Goal: Information Seeking & Learning: Compare options

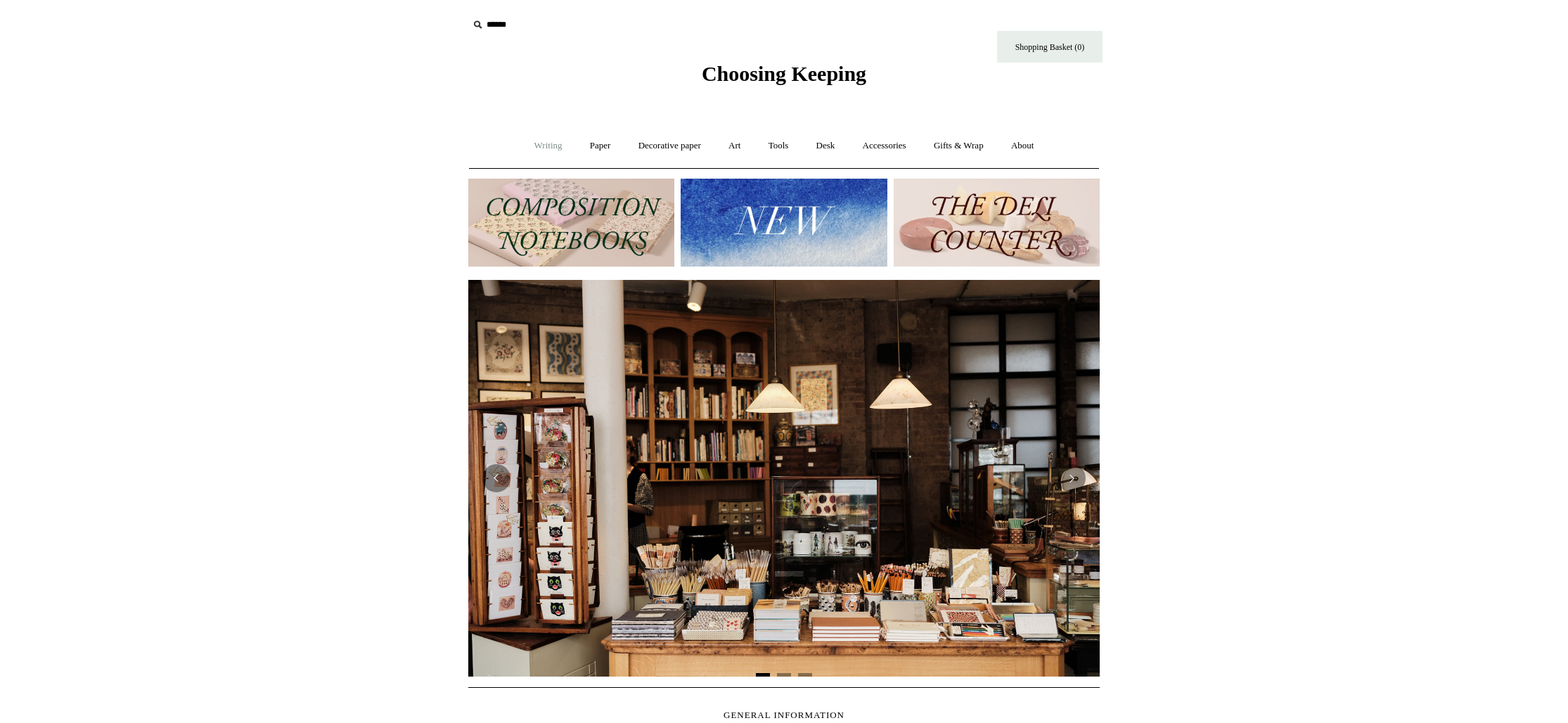
click at [541, 148] on link "Writing +" at bounding box center [549, 146] width 54 height 38
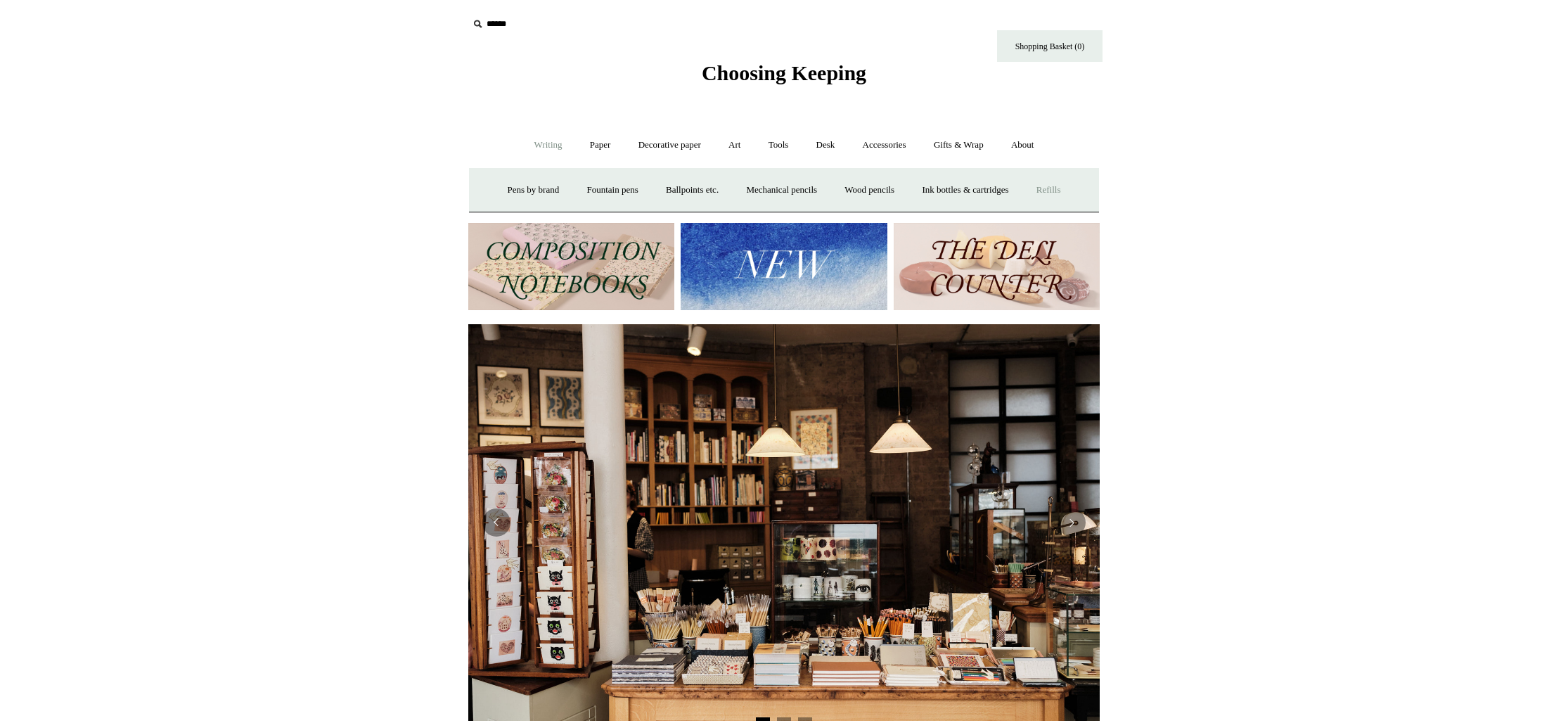
click at [1069, 188] on link "Refills +" at bounding box center [1049, 190] width 50 height 38
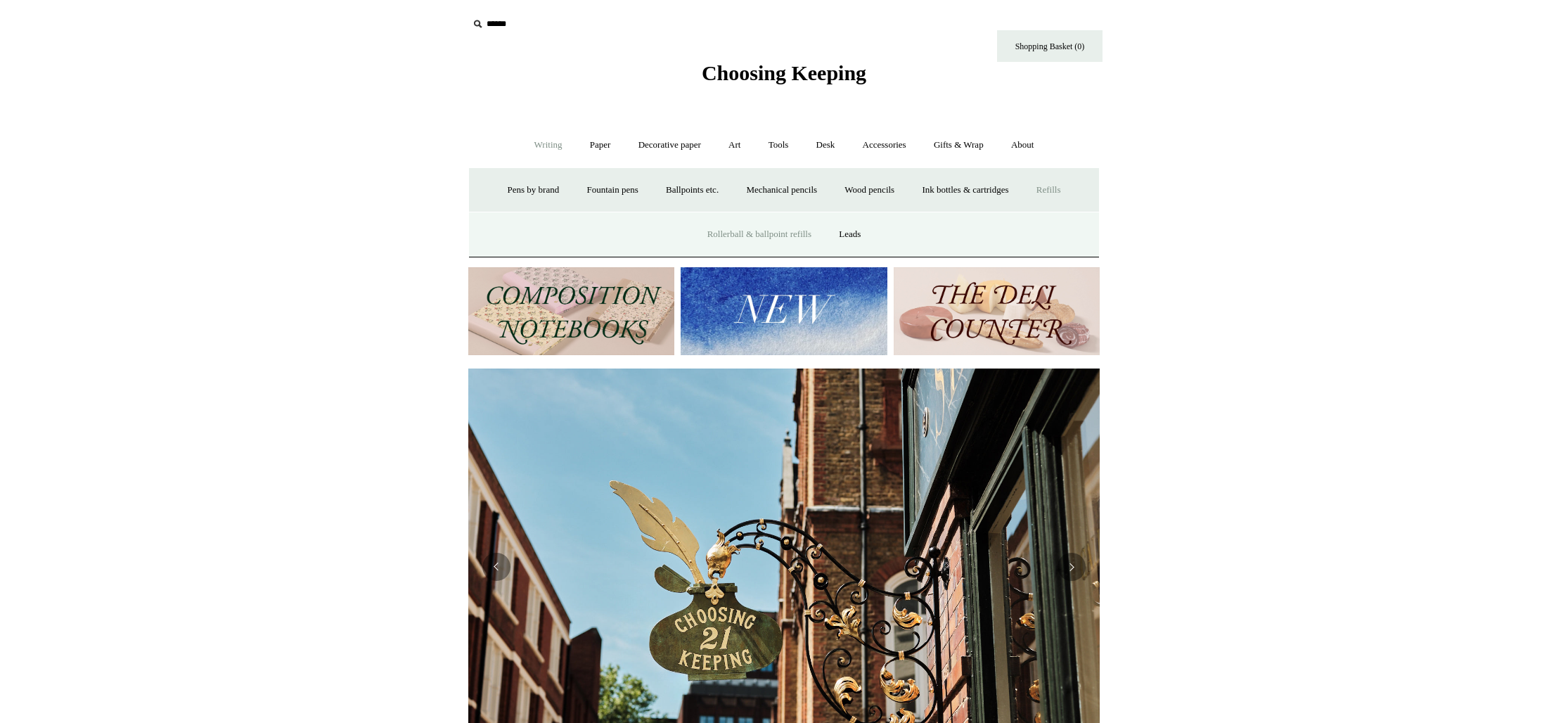
scroll to position [0, 631]
click at [742, 233] on link "Rollerball & ballpoint refills" at bounding box center [759, 235] width 129 height 38
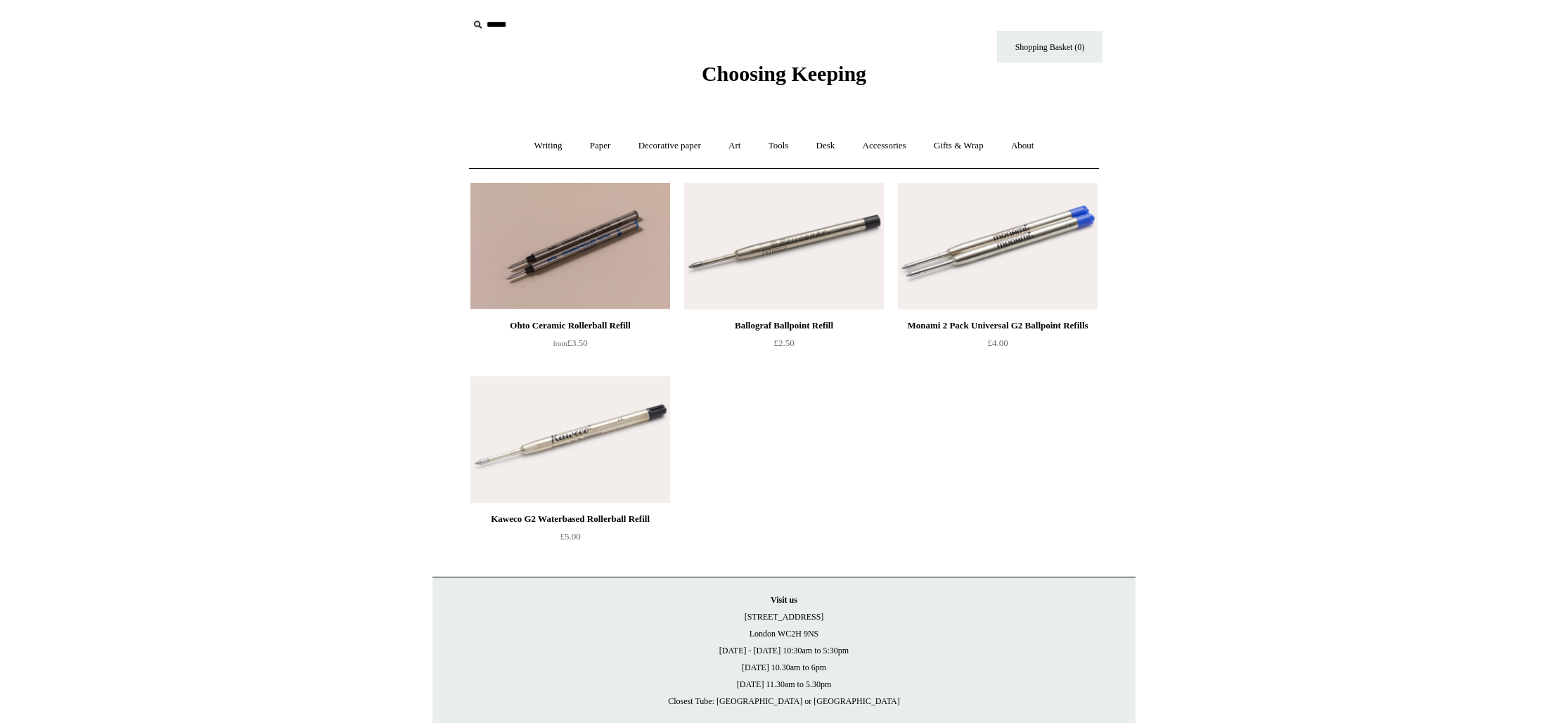
click at [1168, 0] on html "Menu Choosing Keeping * Shipping Information Shopping Basket (0) * ⤺ + +" at bounding box center [784, 398] width 1568 height 797
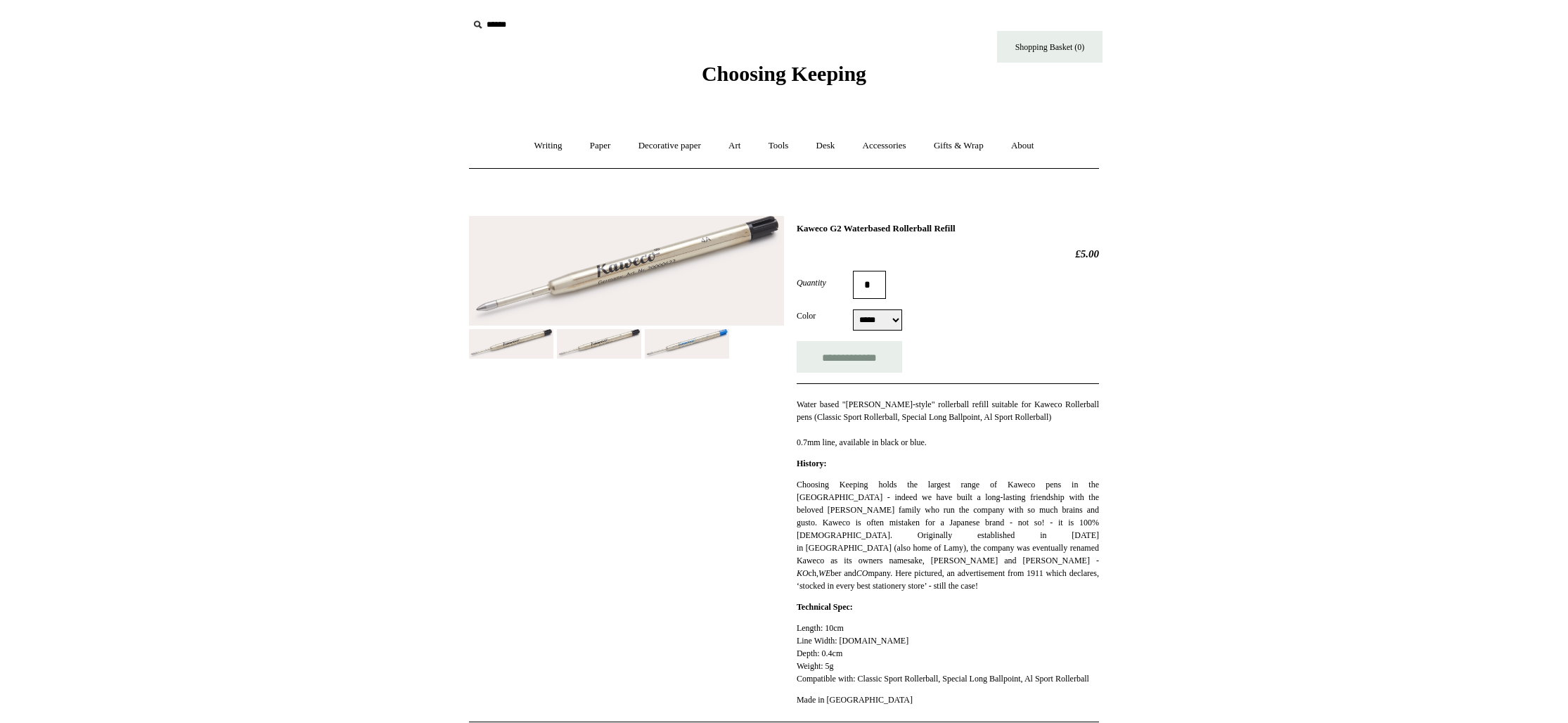
click at [645, 291] on img at bounding box center [626, 271] width 315 height 109
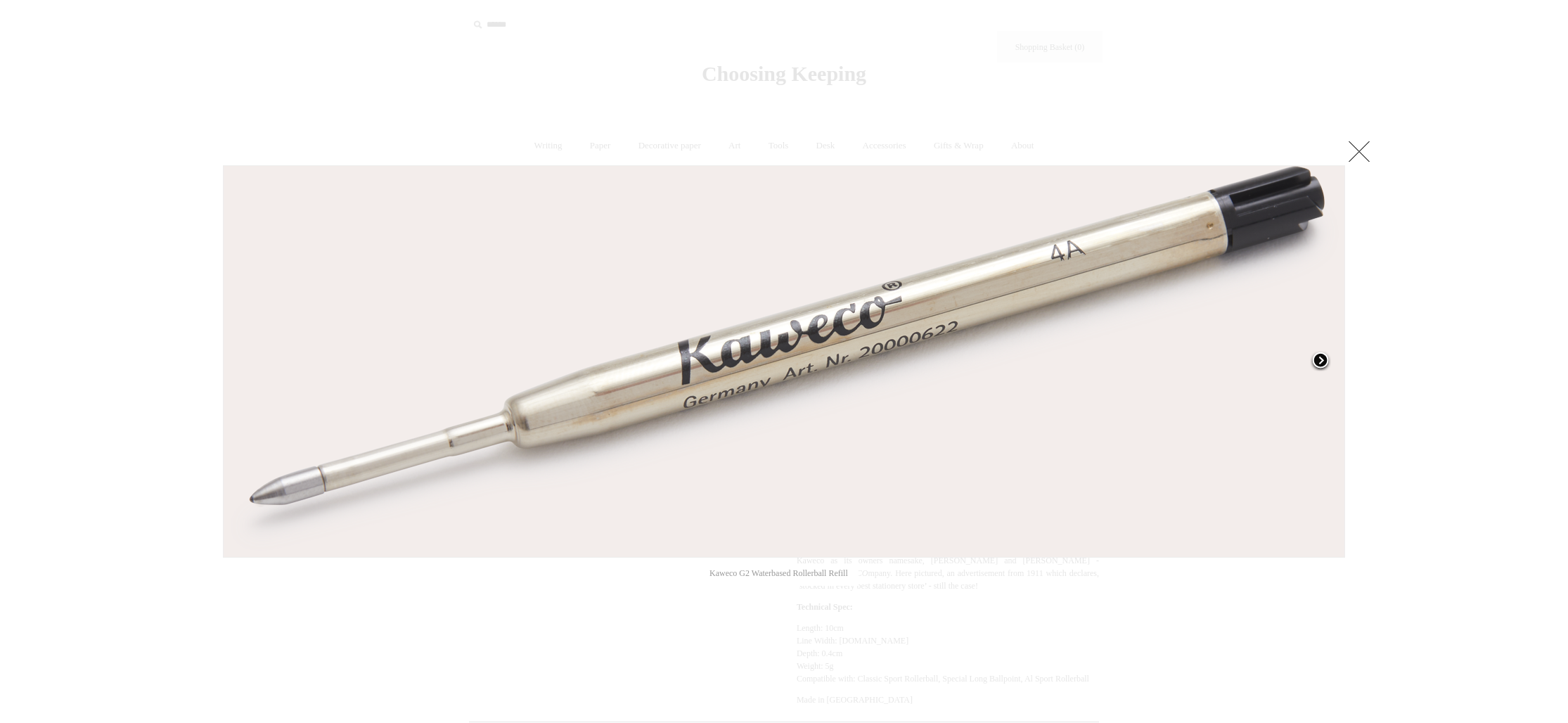
click at [1318, 364] on span at bounding box center [1321, 362] width 22 height 22
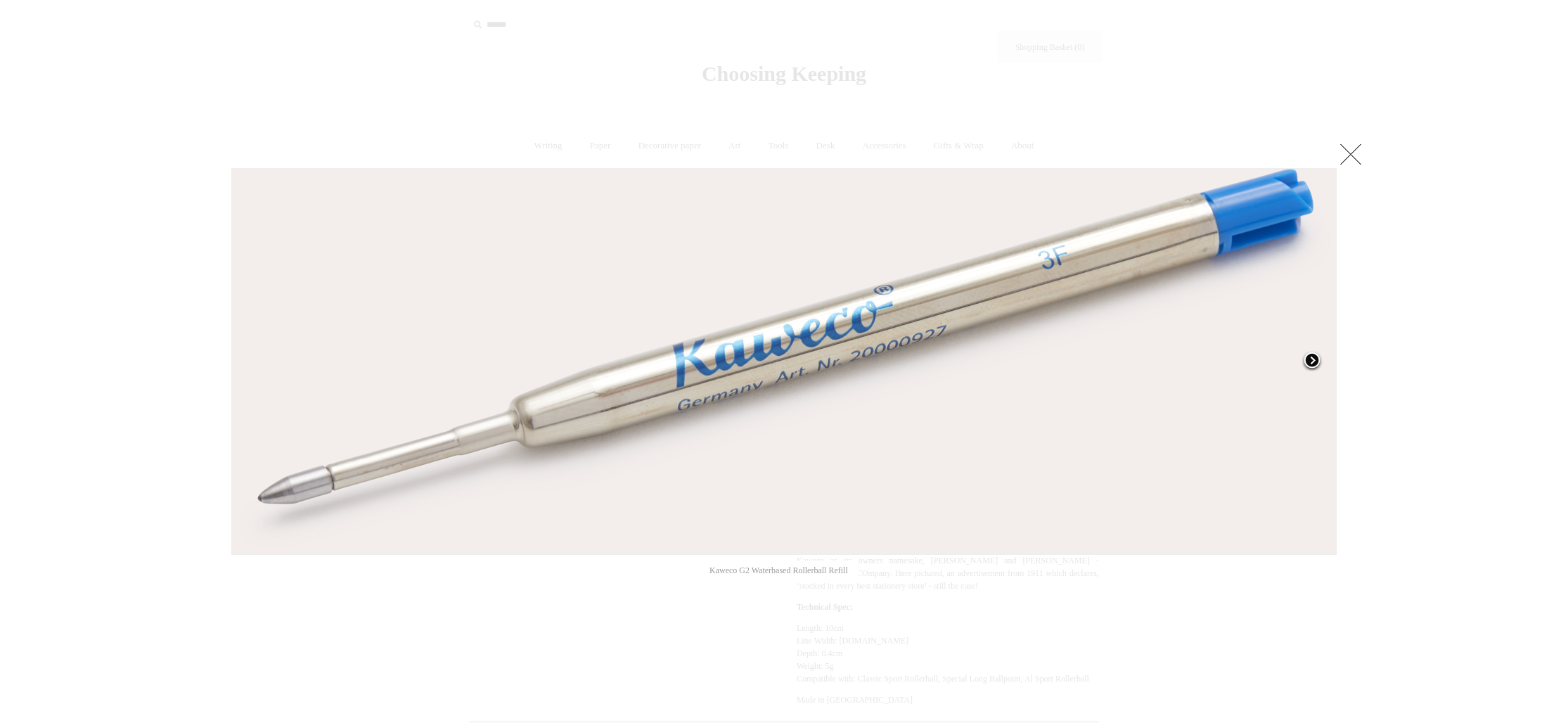
click at [1314, 365] on span at bounding box center [1312, 362] width 22 height 22
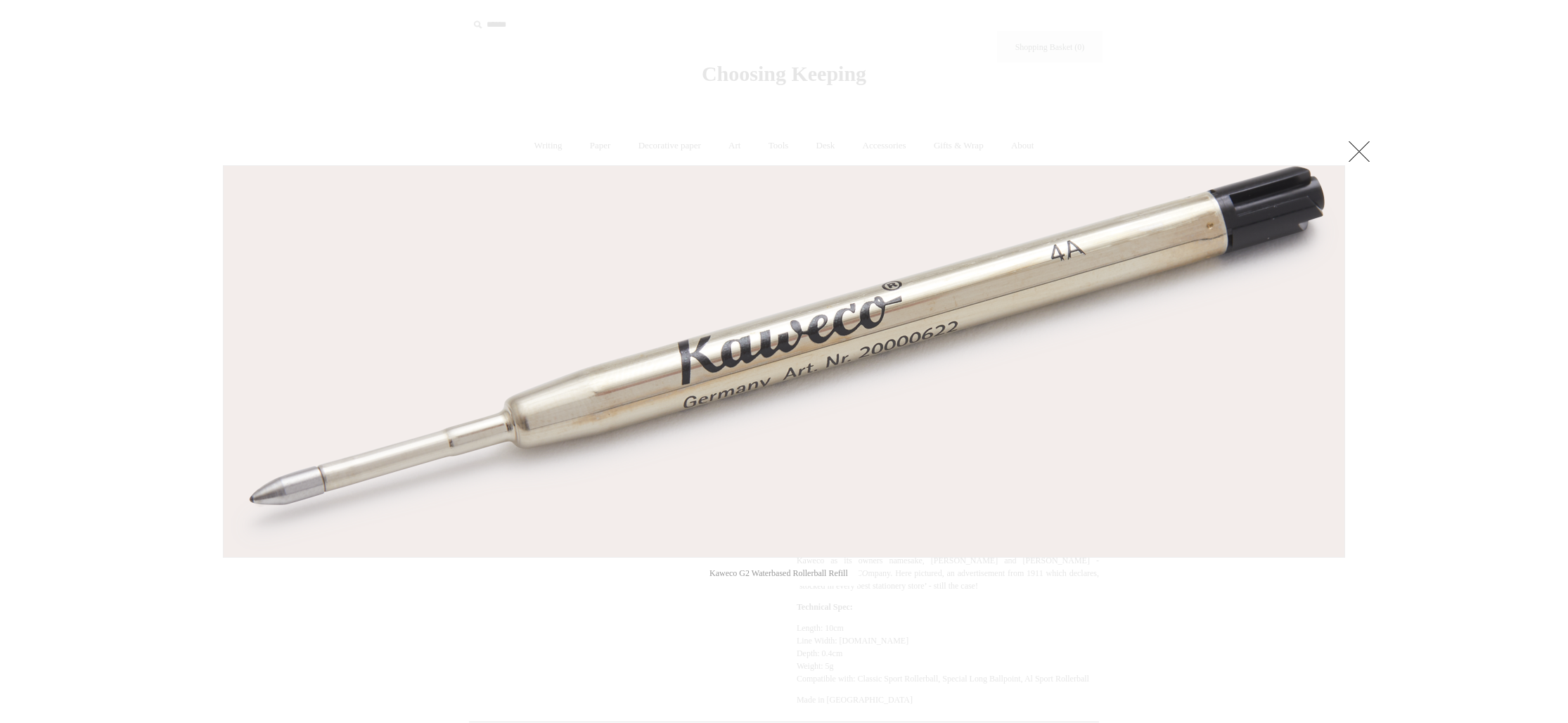
click at [1357, 155] on link at bounding box center [1358, 151] width 28 height 28
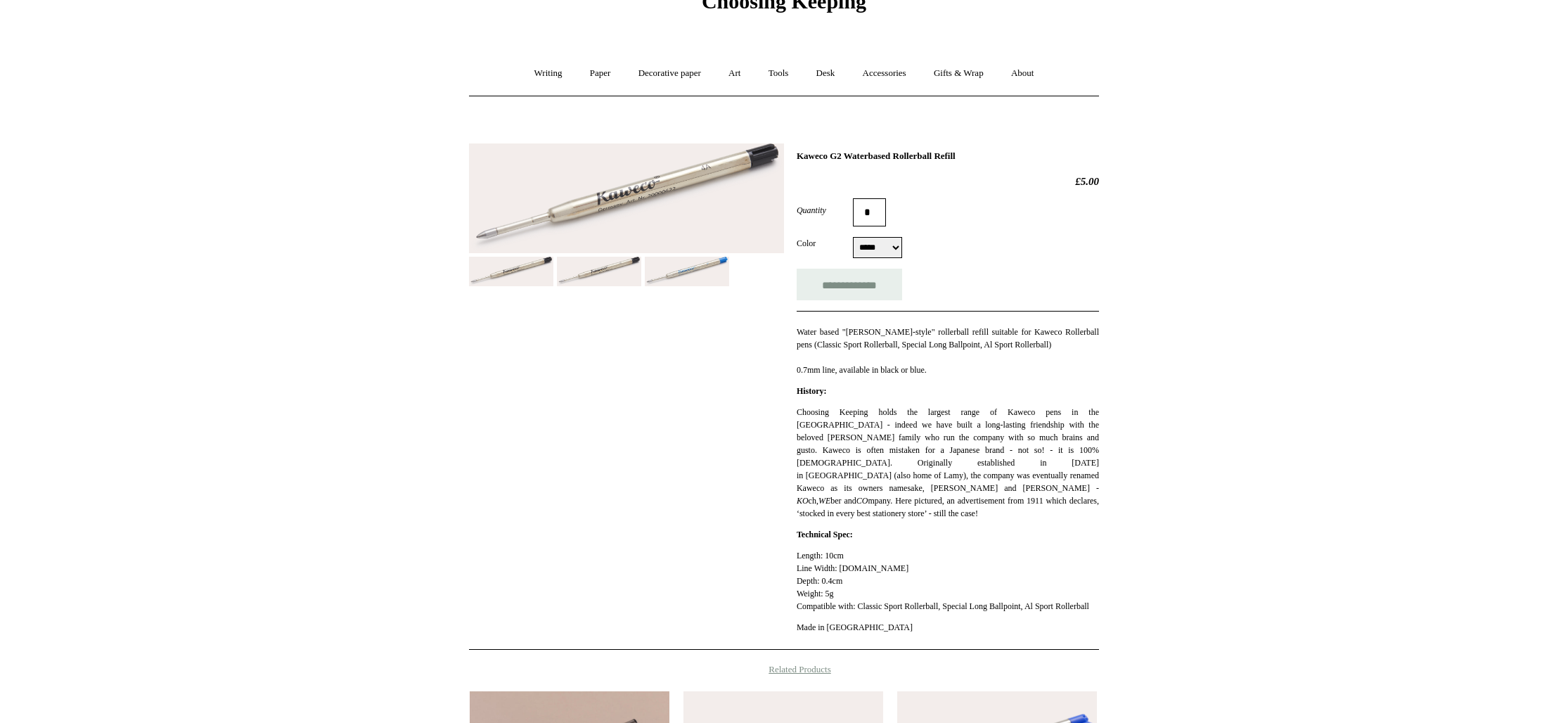
scroll to position [74, 0]
select select "****"
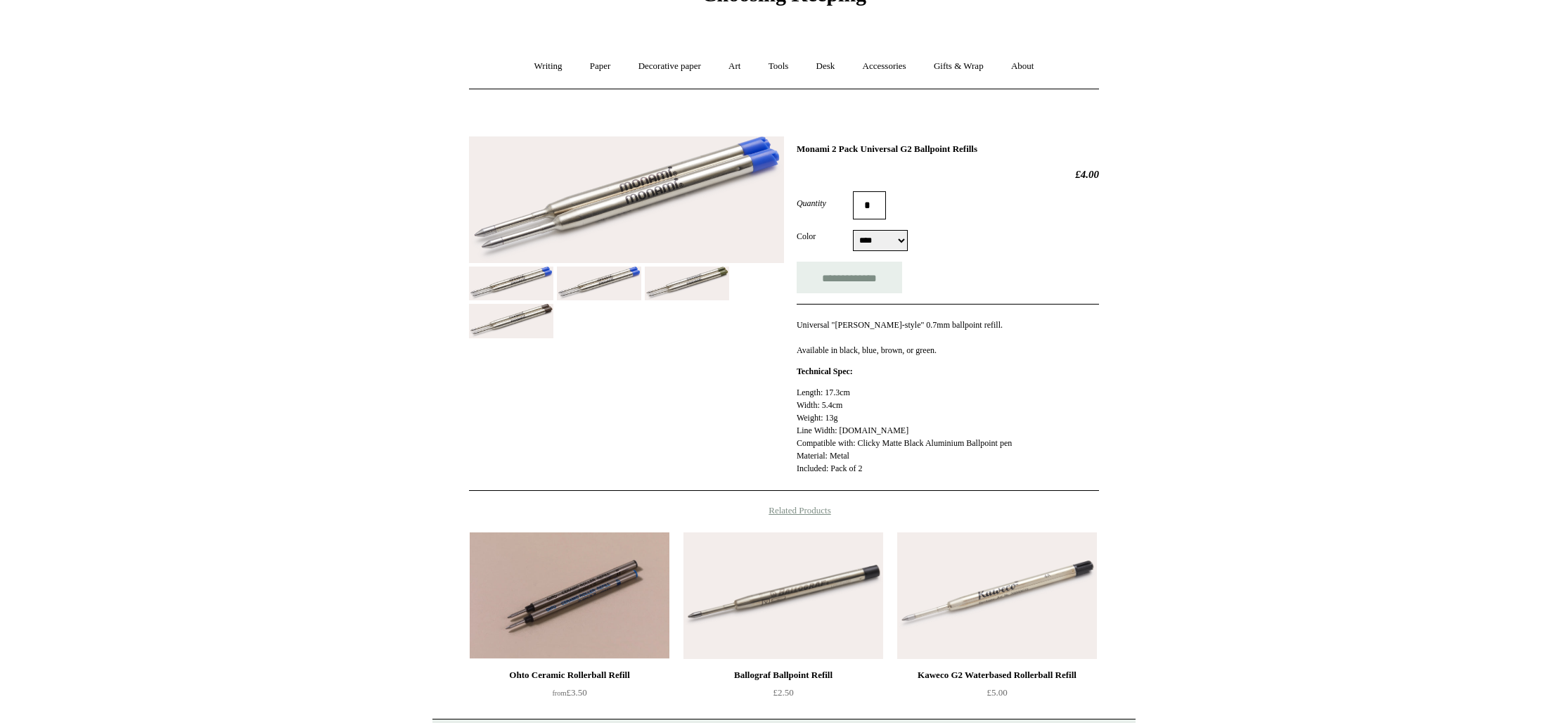
scroll to position [79, 0]
select select "*****"
click at [507, 323] on img at bounding box center [511, 322] width 84 height 34
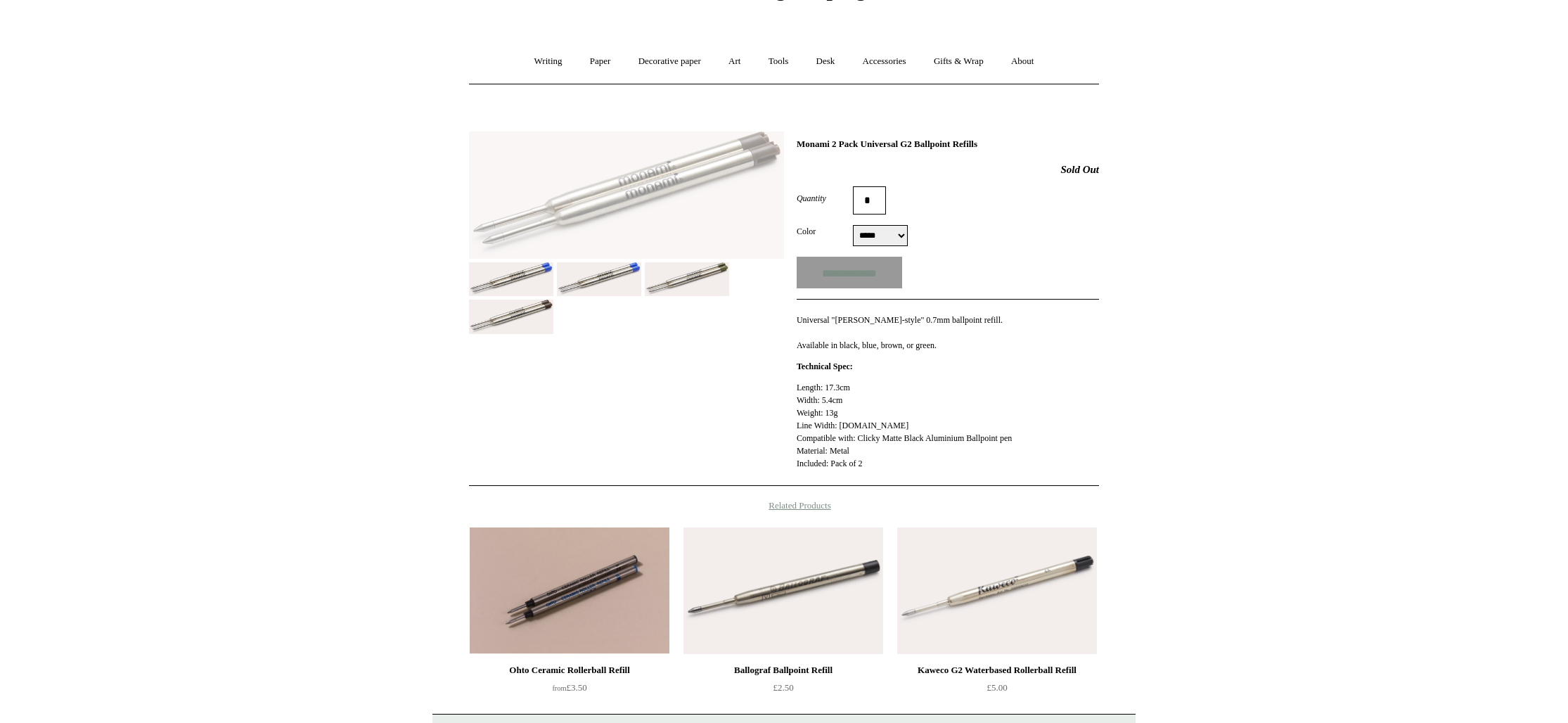
scroll to position [86, 0]
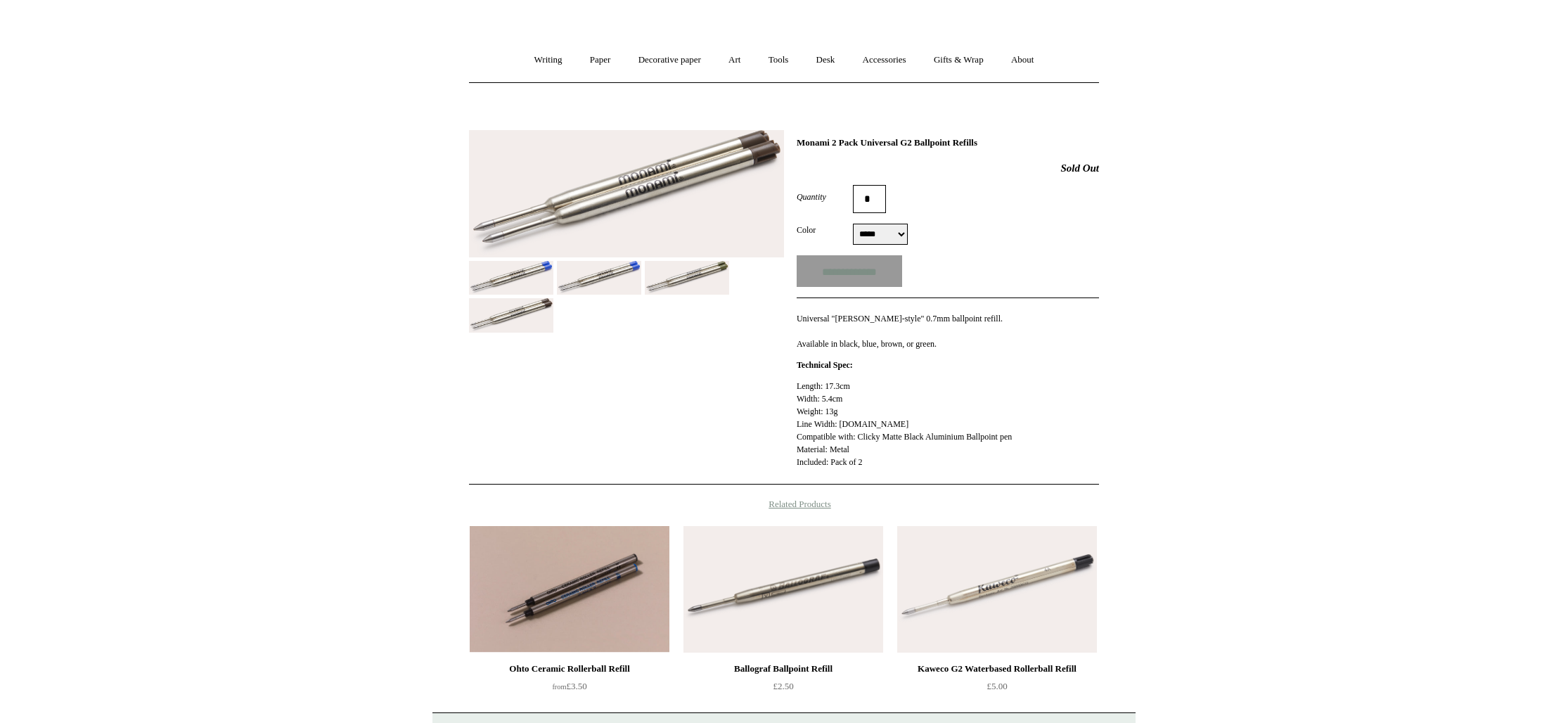
click at [680, 287] on img at bounding box center [687, 278] width 84 height 34
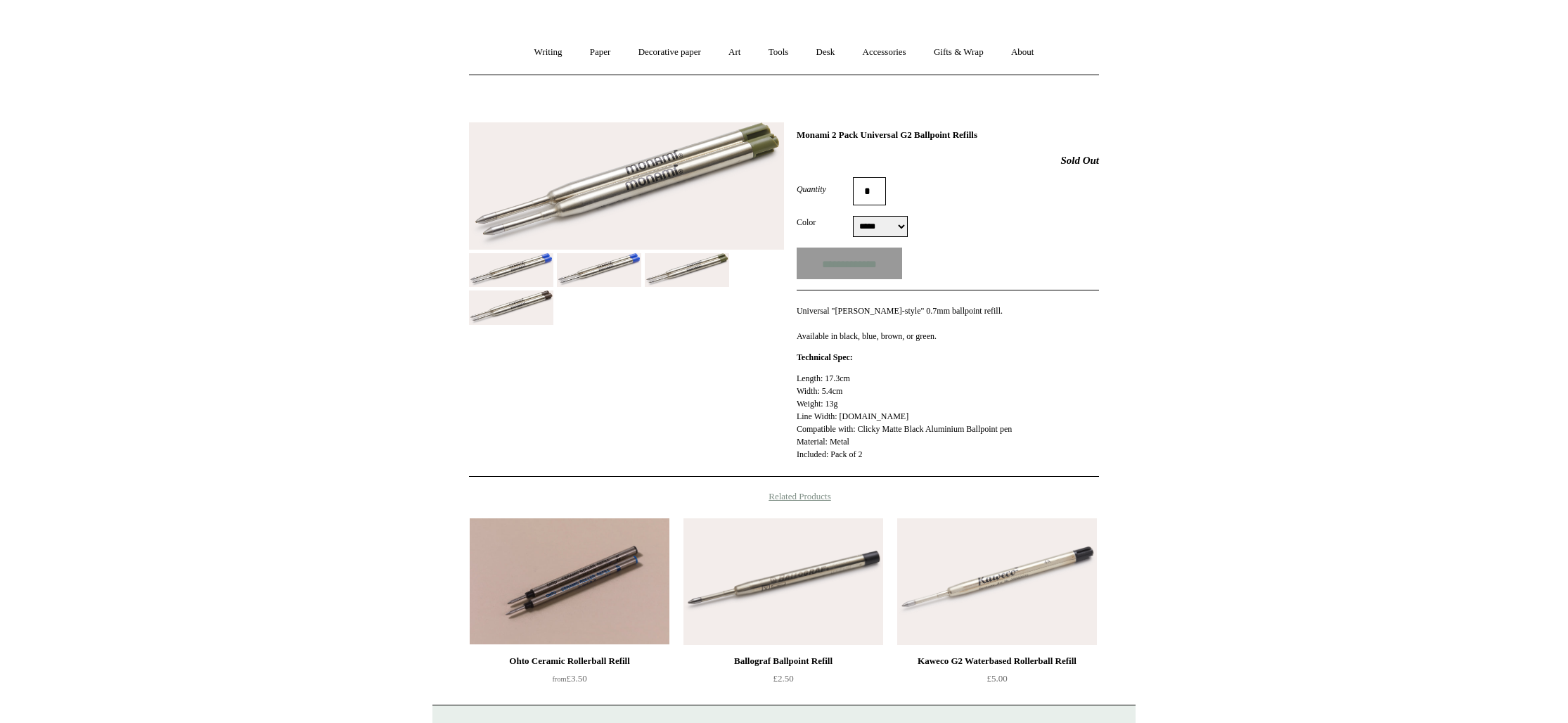
scroll to position [96, 0]
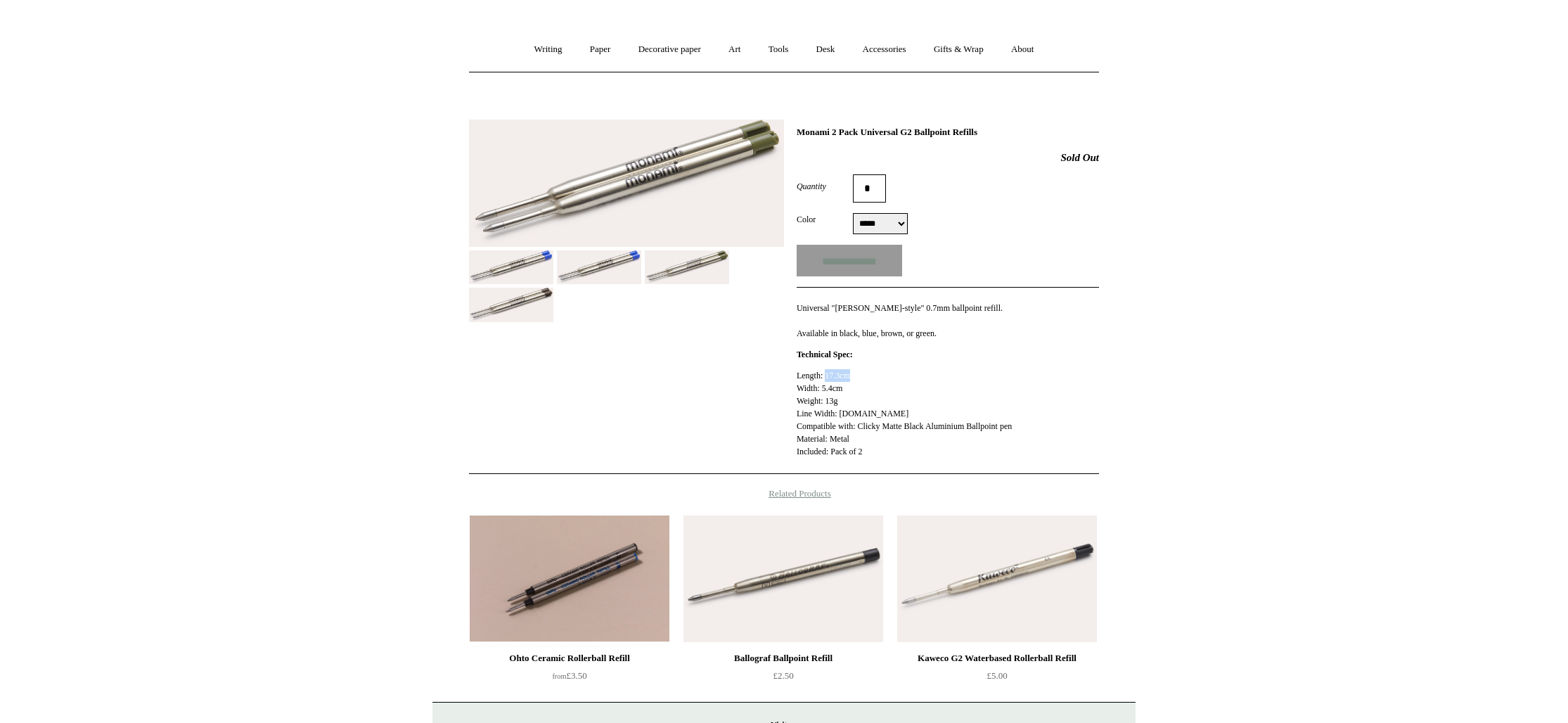
drag, startPoint x: 829, startPoint y: 375, endPoint x: 856, endPoint y: 373, distance: 27.1
click at [856, 373] on p "Length: 17.3cm Width: 5.4cm Weight: 13g Line Width: 0.7.mm Compatible with: Cli…" at bounding box center [947, 414] width 302 height 89
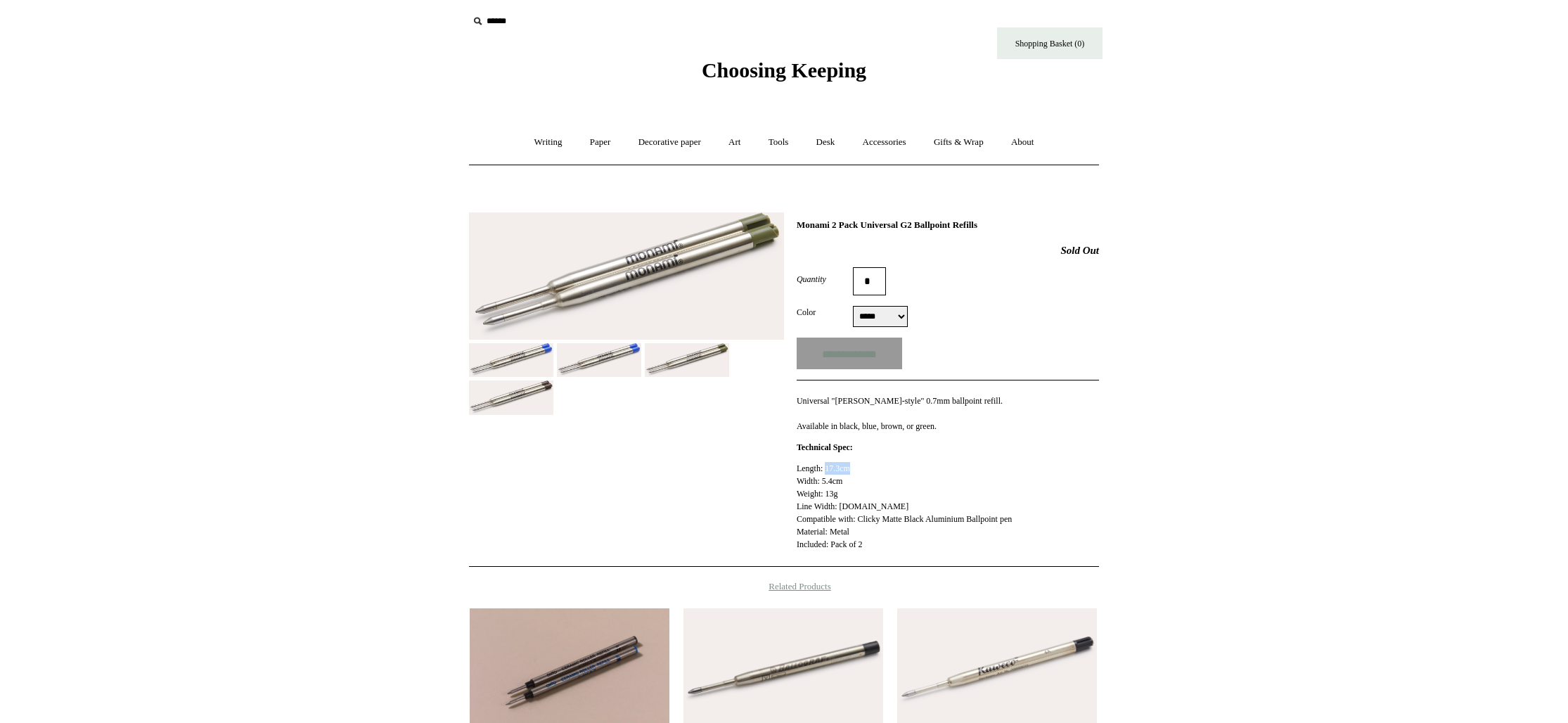
scroll to position [2, 0]
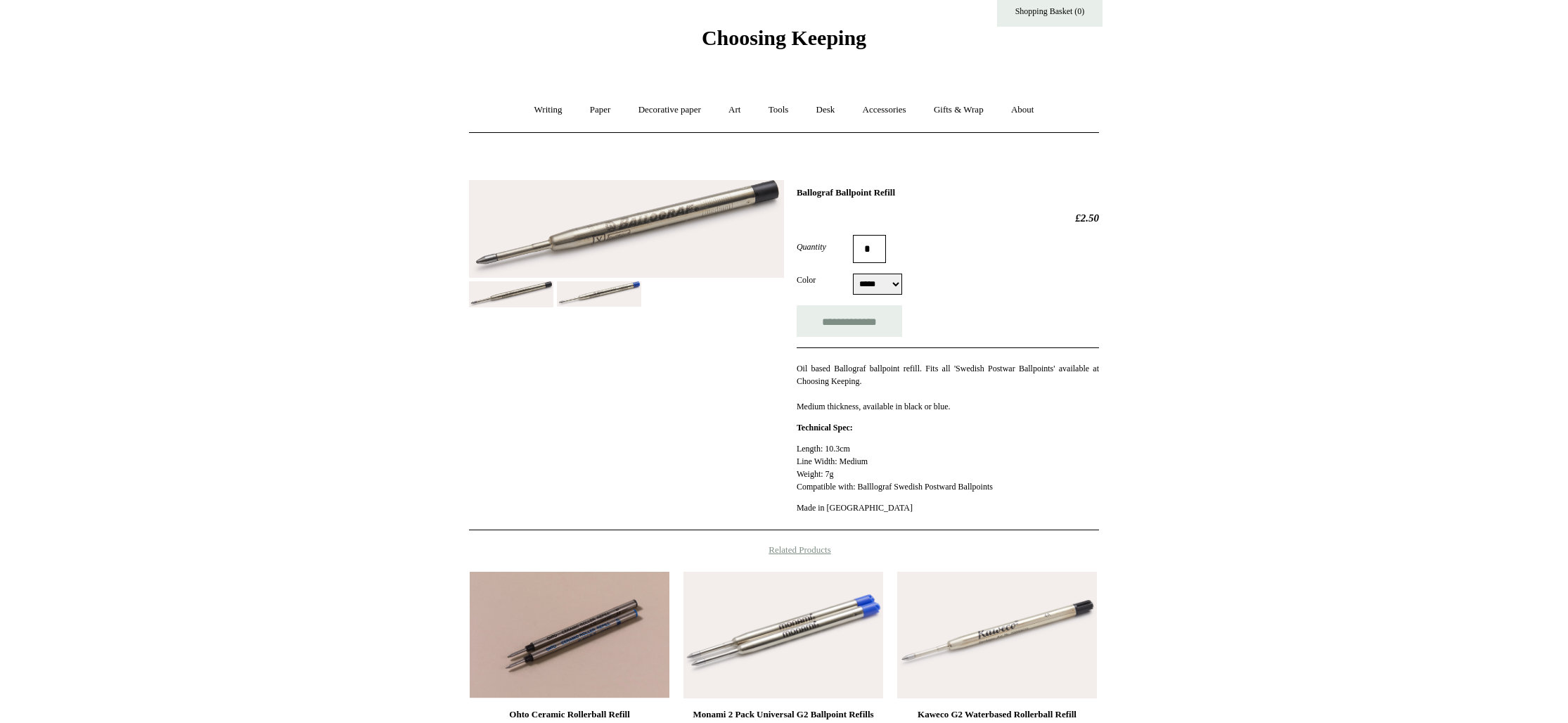
scroll to position [36, 0]
select select "****"
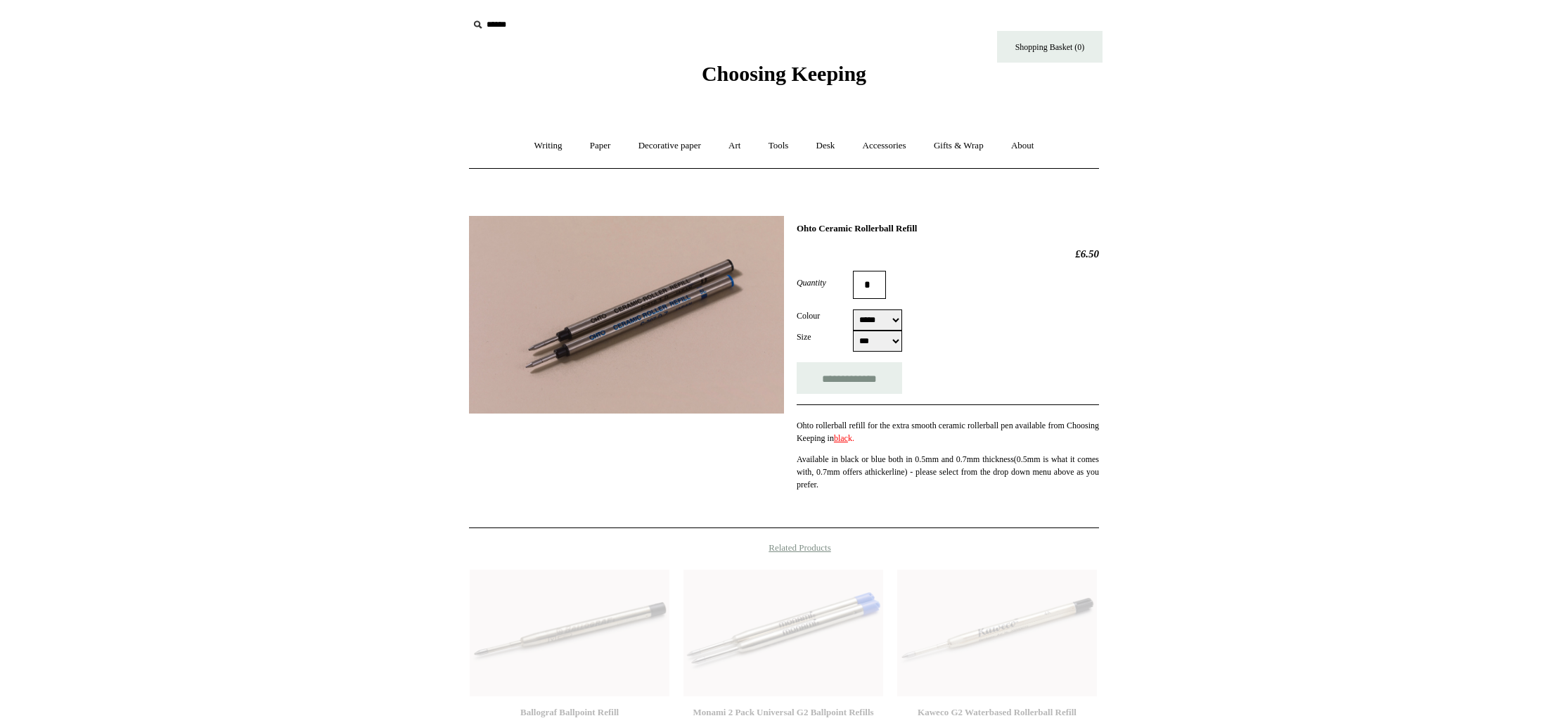
select select "***"
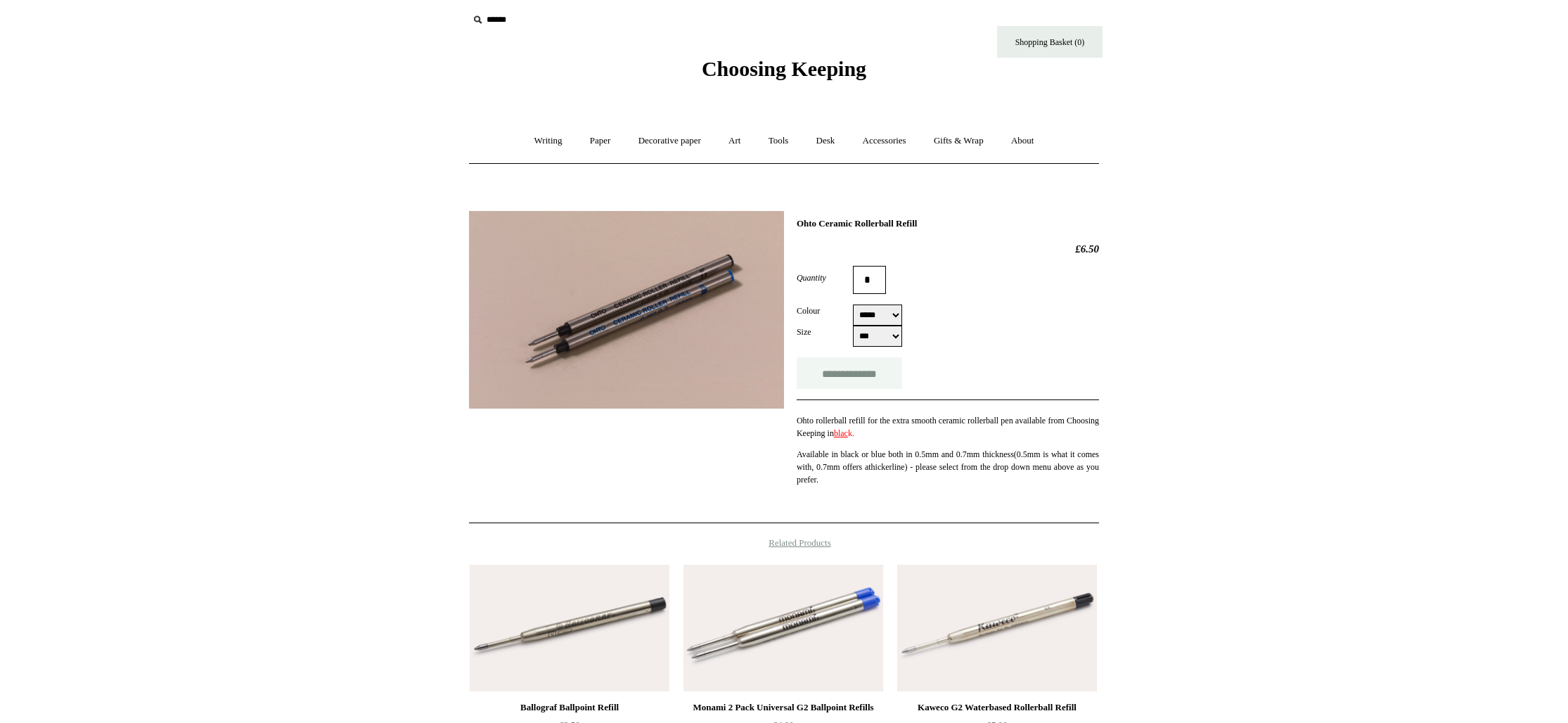
scroll to position [4, 0]
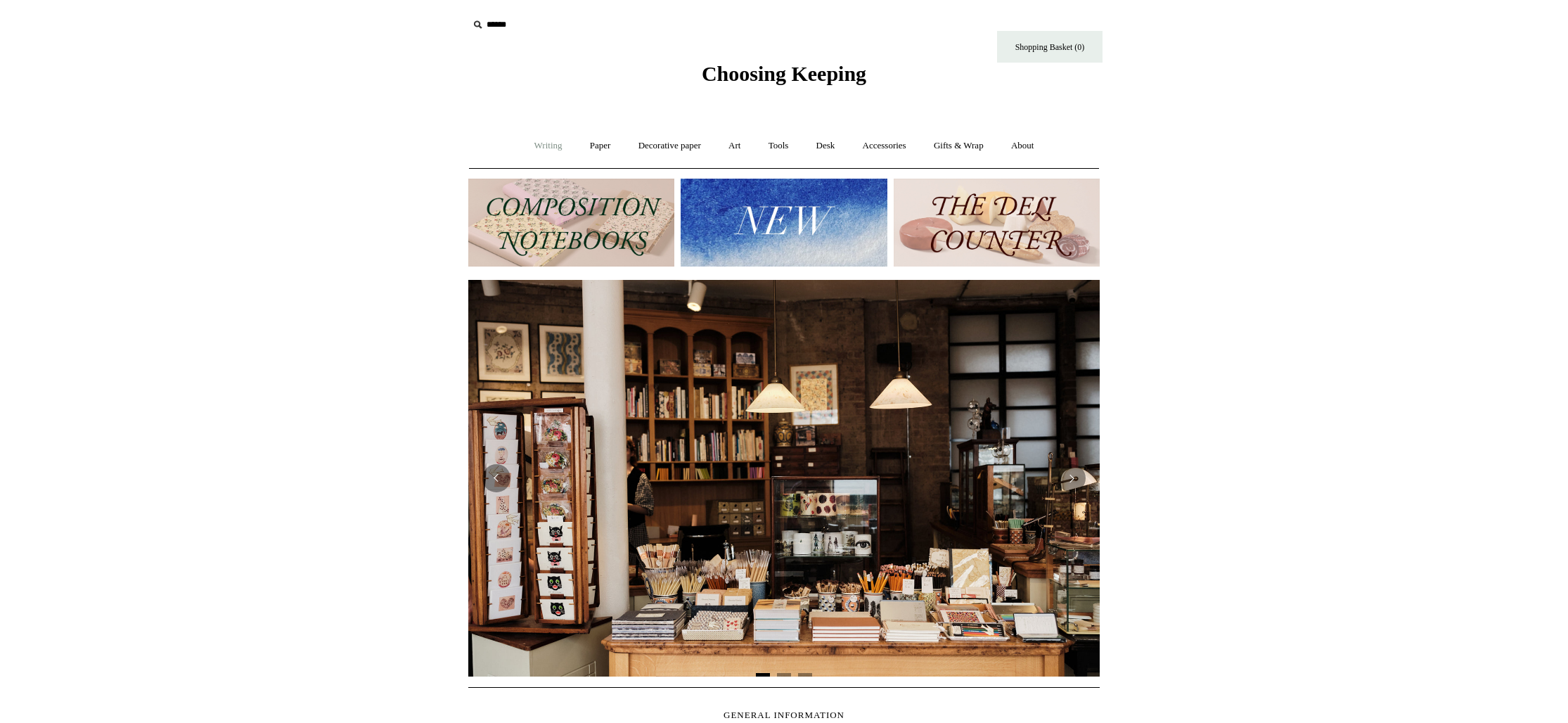
click at [527, 144] on link "Writing +" at bounding box center [549, 146] width 54 height 38
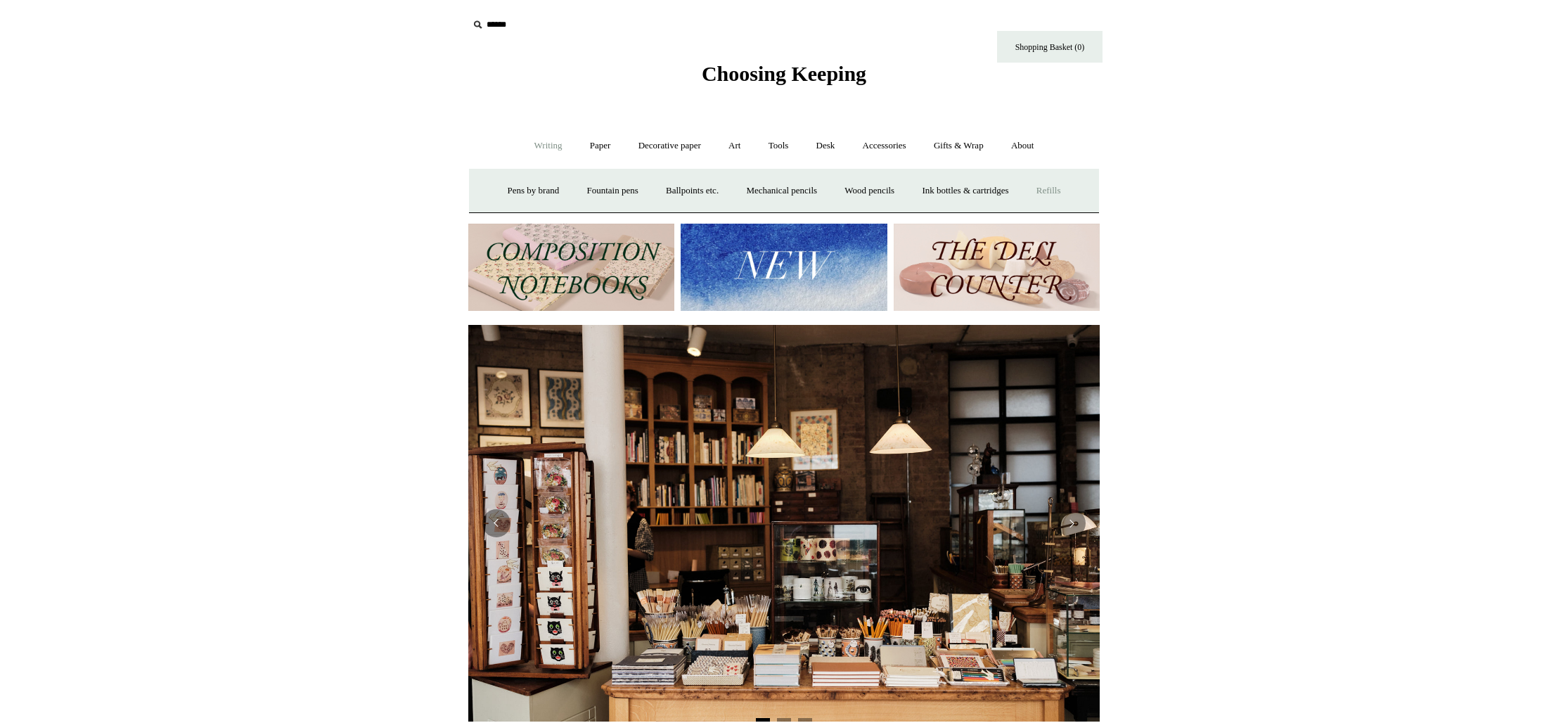
click at [1064, 193] on link "Refills +" at bounding box center [1049, 191] width 50 height 38
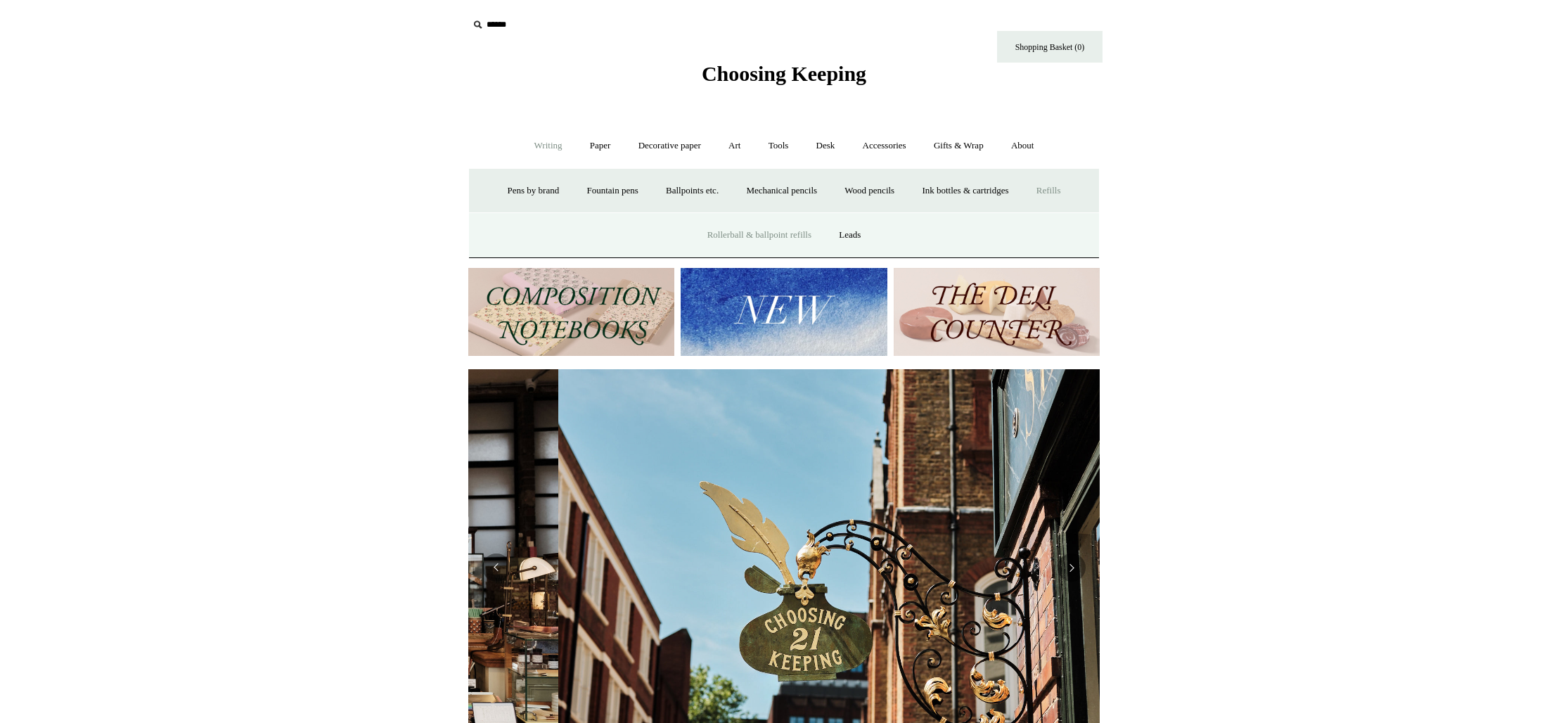
scroll to position [0, 630]
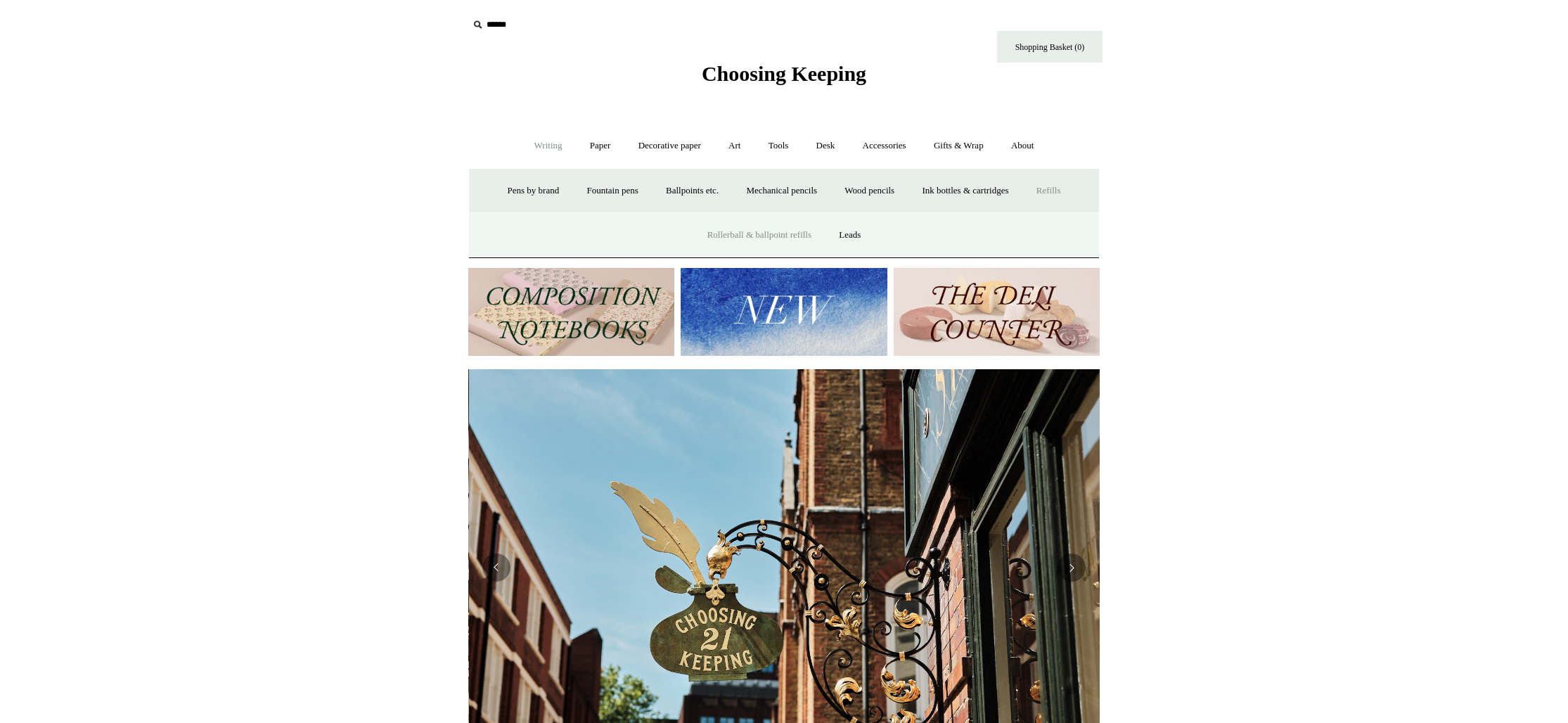
click at [786, 234] on link "Rollerball & ballpoint refills" at bounding box center [759, 236] width 129 height 38
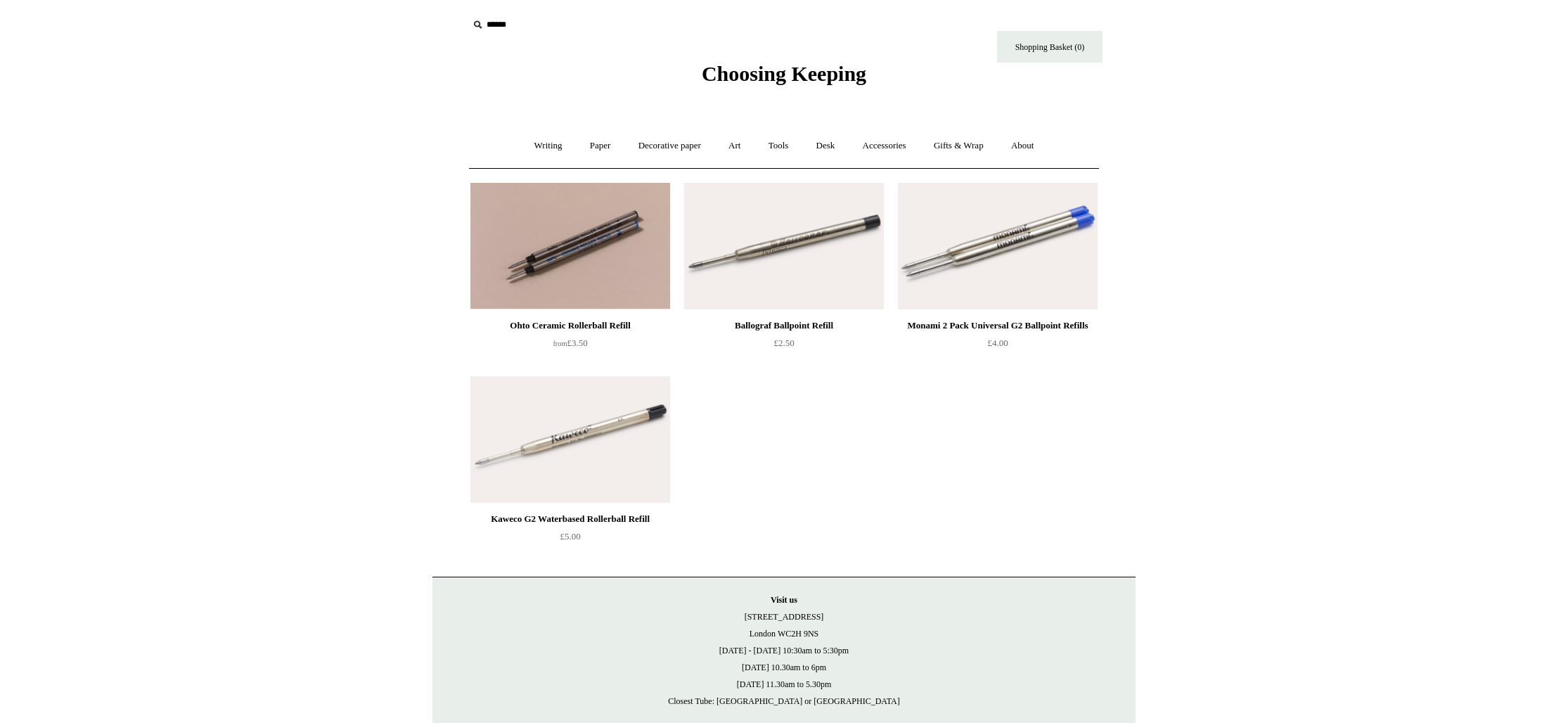
click at [585, 518] on div "Kaweco G2 Waterbased Rollerball Refill" at bounding box center [570, 518] width 193 height 17
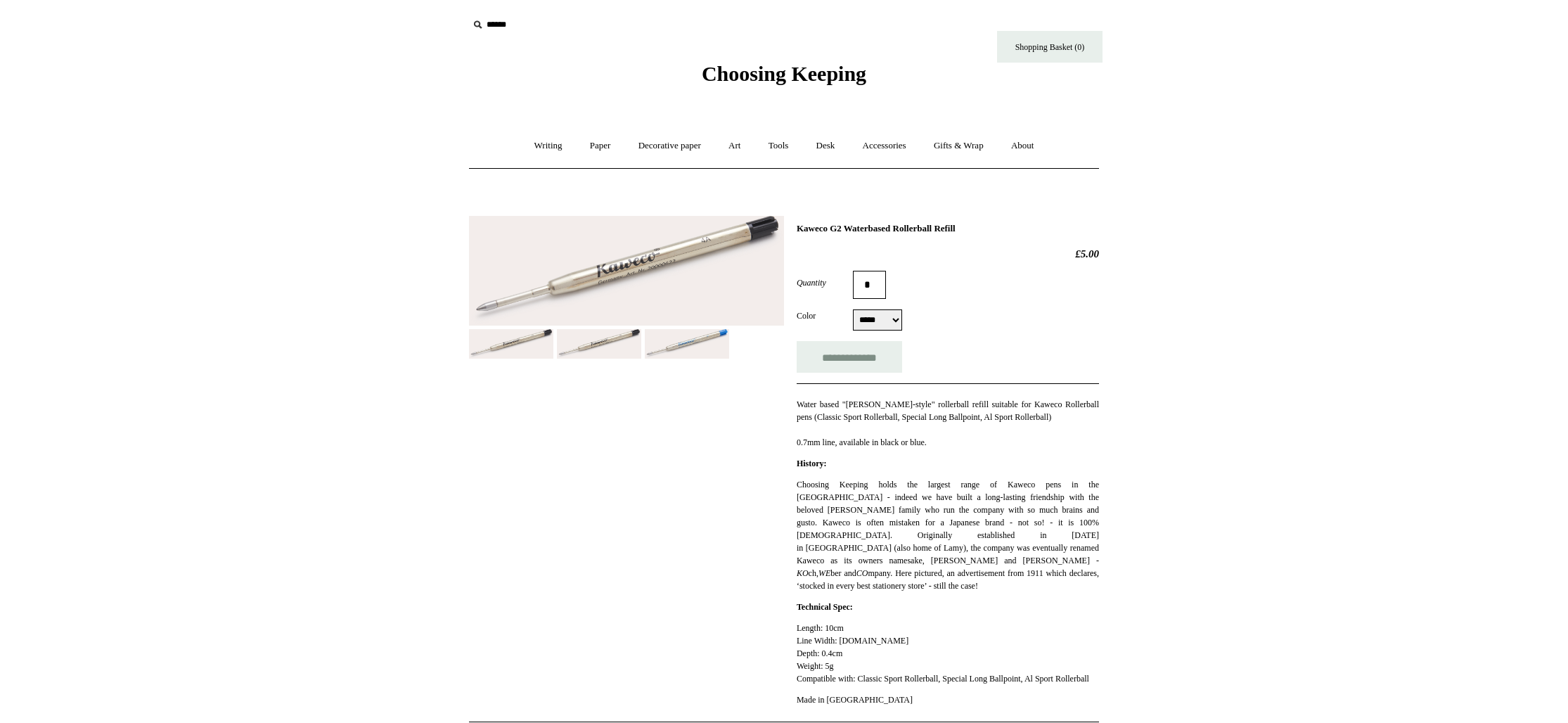
click at [620, 285] on img at bounding box center [626, 271] width 315 height 109
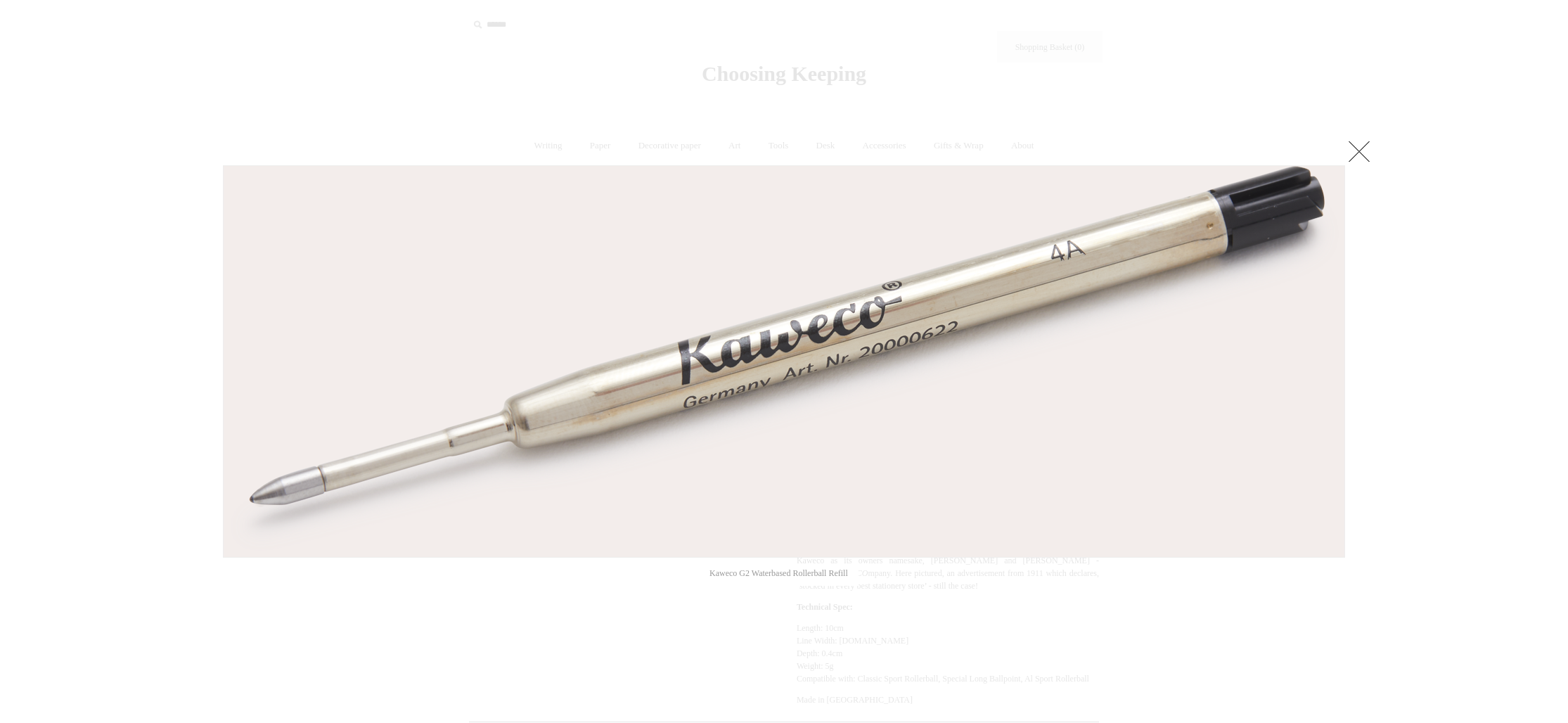
click at [1367, 141] on link at bounding box center [1358, 151] width 28 height 28
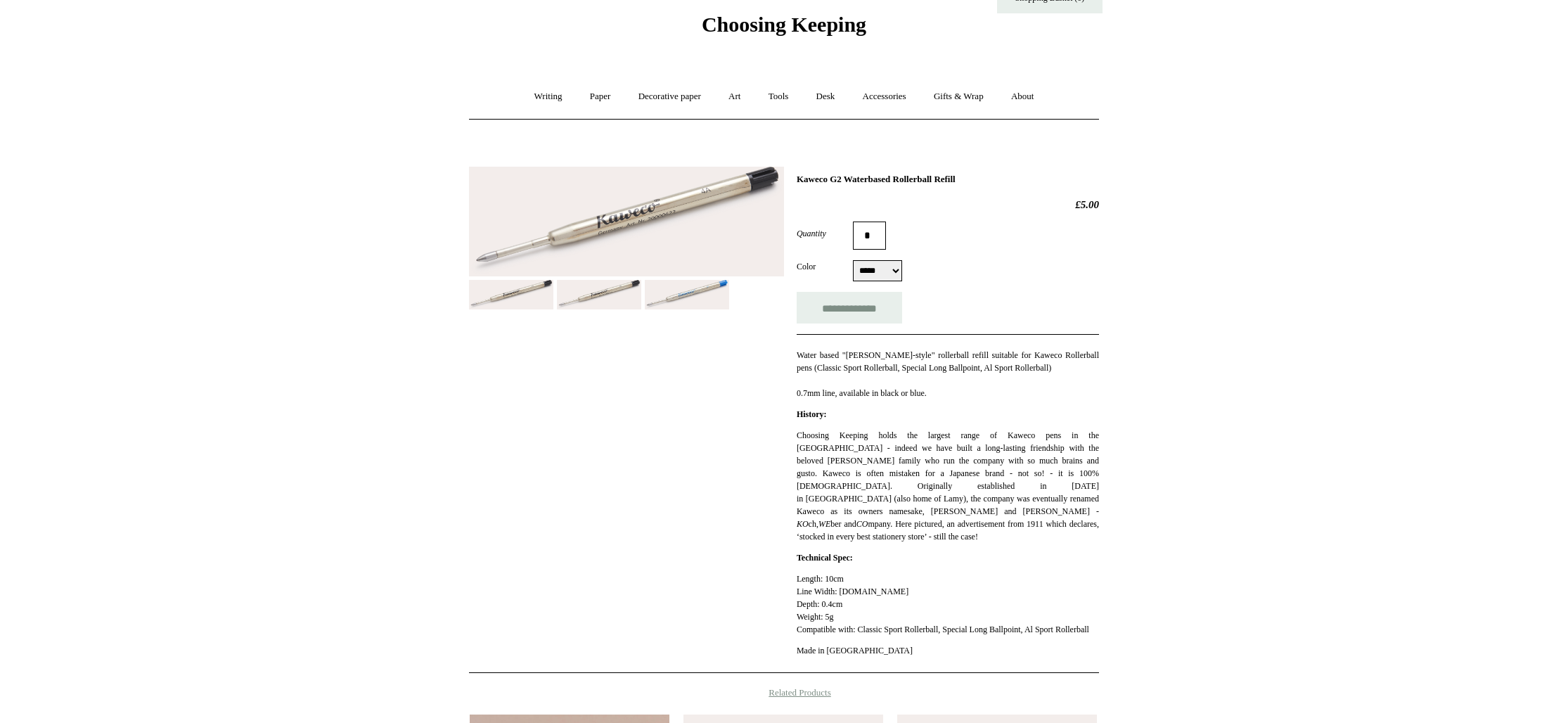
scroll to position [50, 0]
